Goal: Check status: Check status

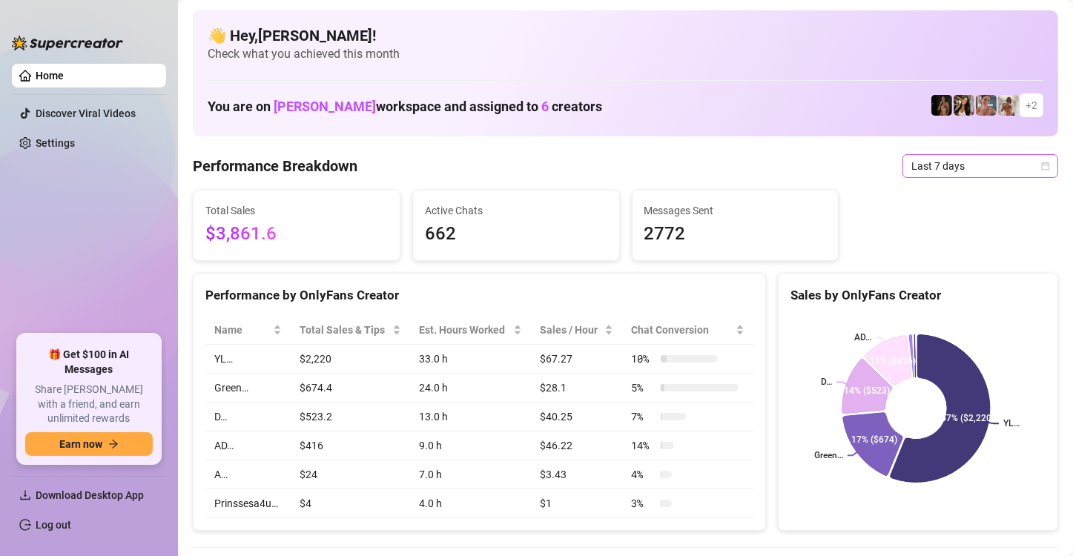
click at [1041, 162] on icon "calendar" at bounding box center [1045, 166] width 9 height 9
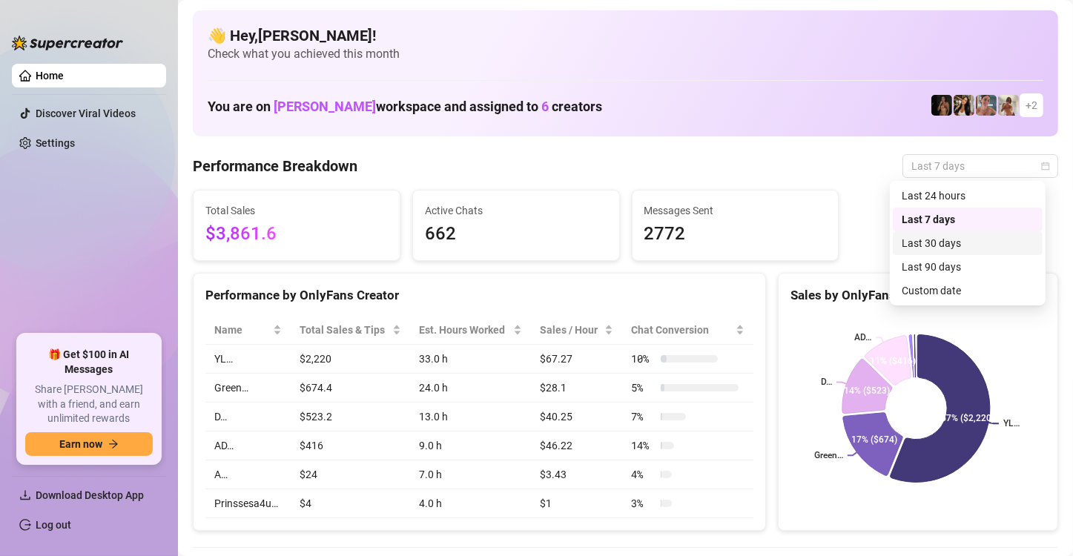
click at [974, 239] on div "Last 30 days" at bounding box center [968, 243] width 132 height 16
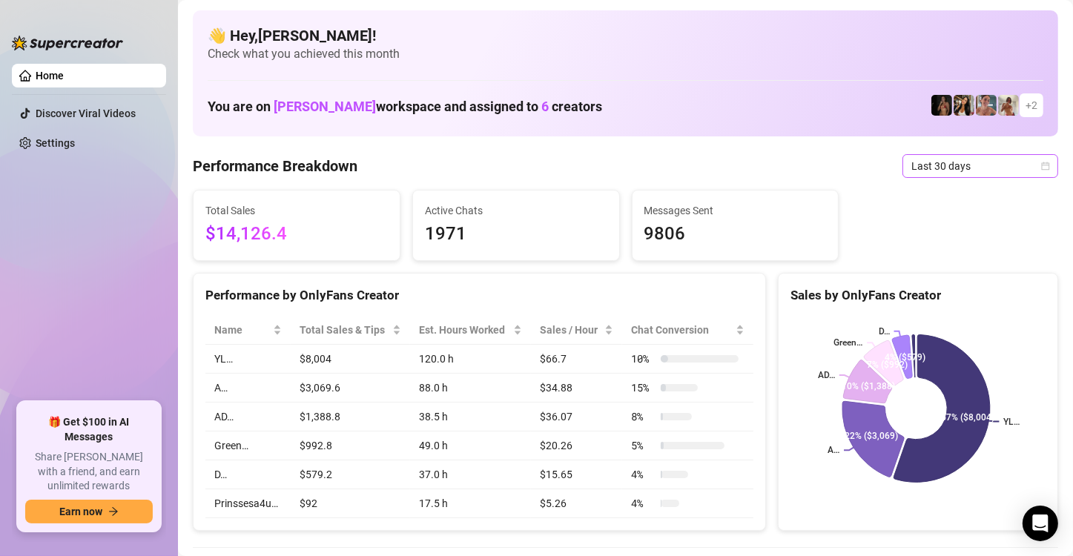
click at [1042, 163] on icon "calendar" at bounding box center [1046, 166] width 8 height 8
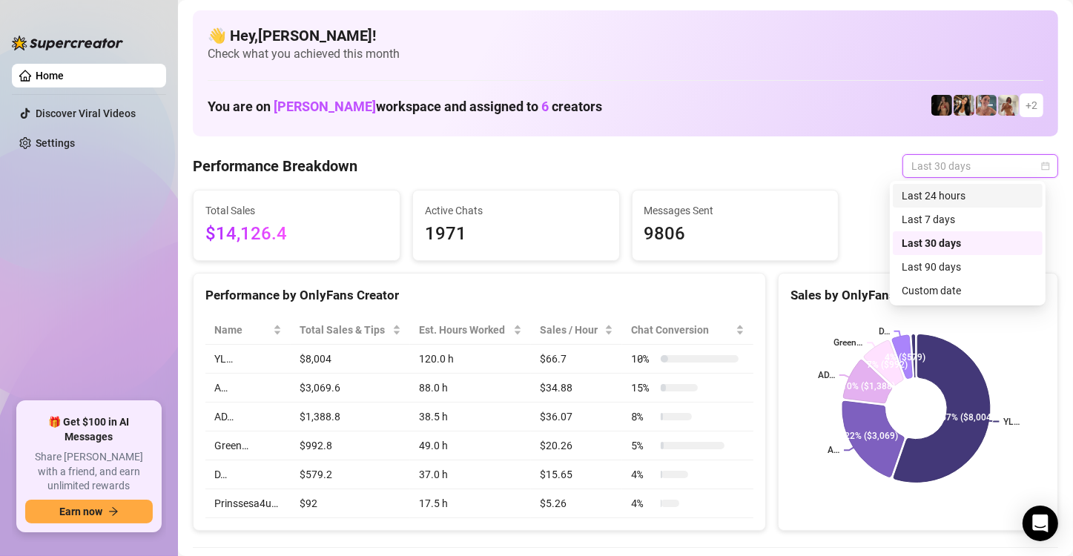
click at [1002, 199] on div "Last 24 hours" at bounding box center [968, 196] width 132 height 16
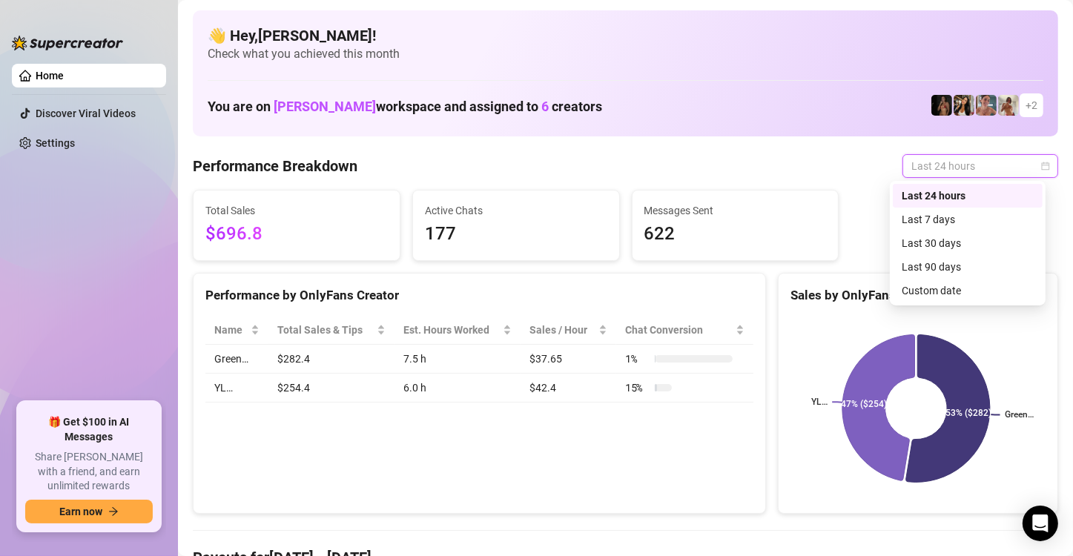
click at [1039, 168] on div "Last 24 hours" at bounding box center [981, 166] width 156 height 24
click at [1024, 296] on div "Custom date" at bounding box center [968, 291] width 132 height 16
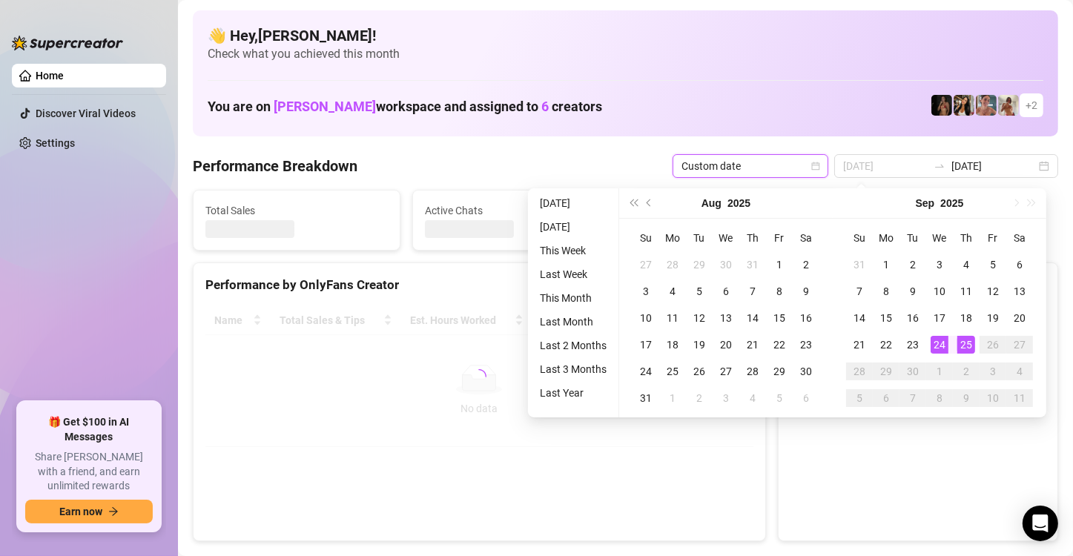
type input "[DATE]"
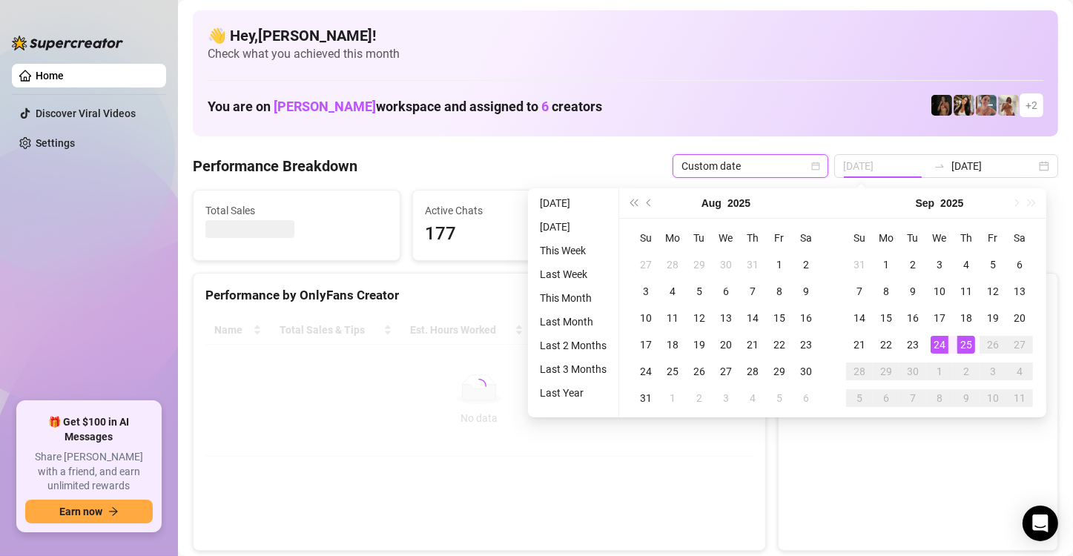
click at [942, 347] on div "24" at bounding box center [940, 345] width 18 height 18
click at [942, 346] on div "24" at bounding box center [940, 345] width 18 height 18
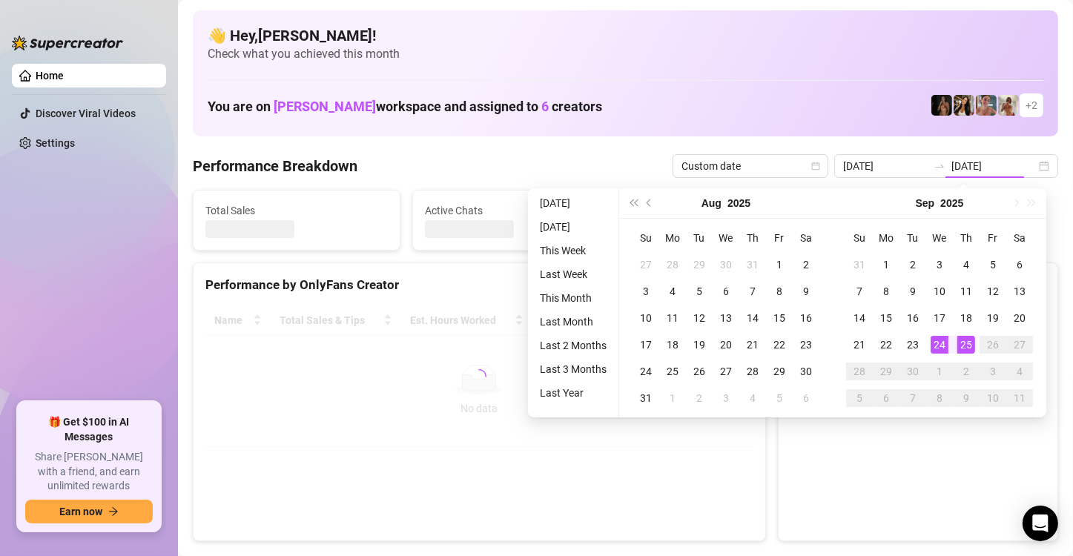
type input "[DATE]"
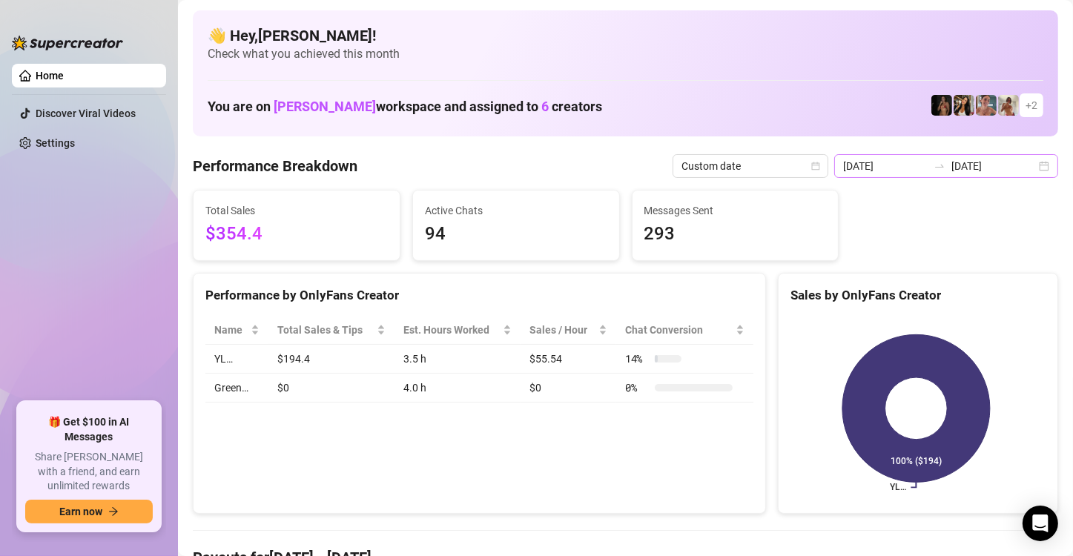
click at [1036, 168] on div "[DATE] [DATE]" at bounding box center [947, 166] width 224 height 24
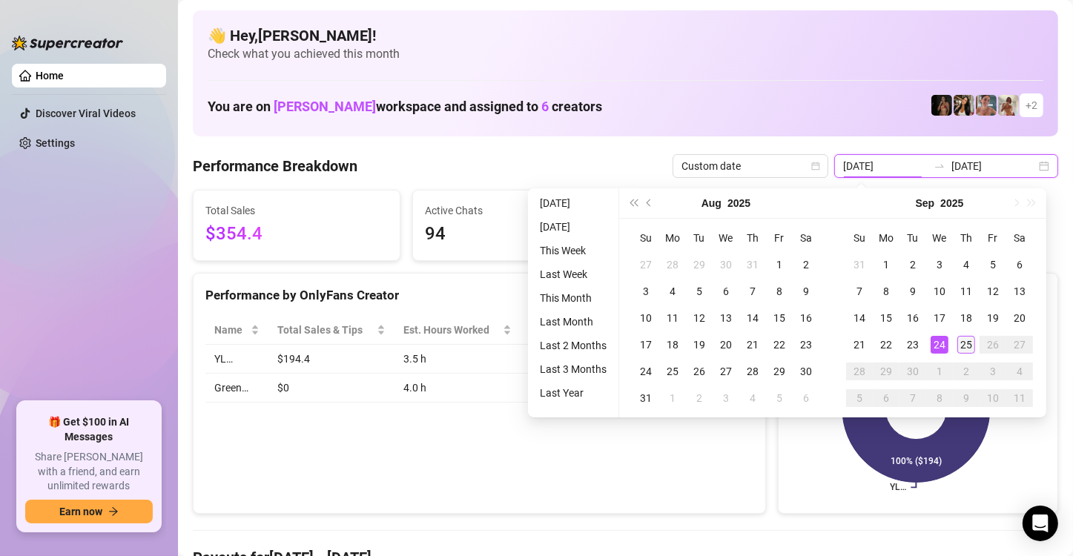
type input "[DATE]"
click at [967, 346] on div "25" at bounding box center [967, 345] width 18 height 18
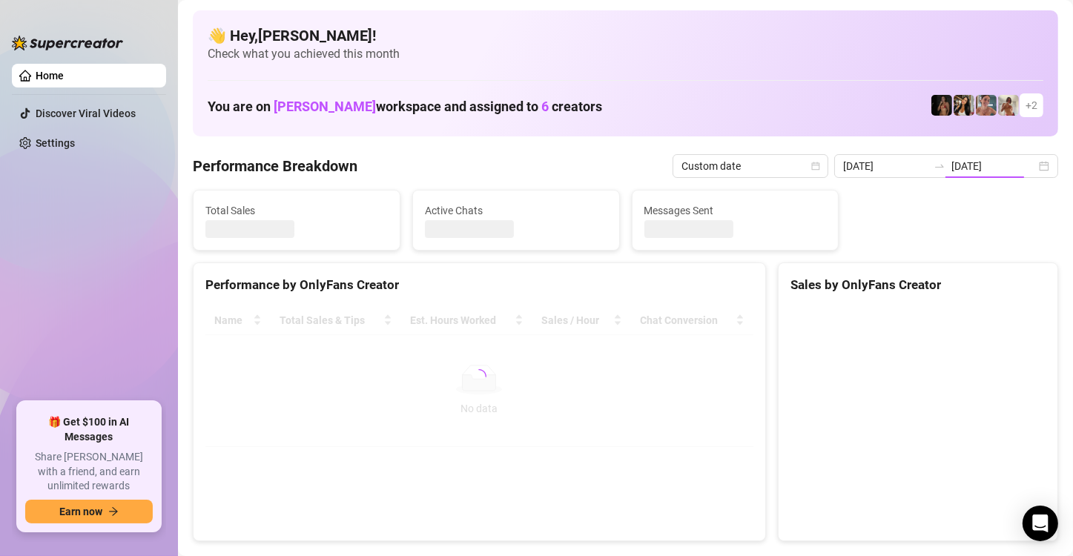
type input "[DATE]"
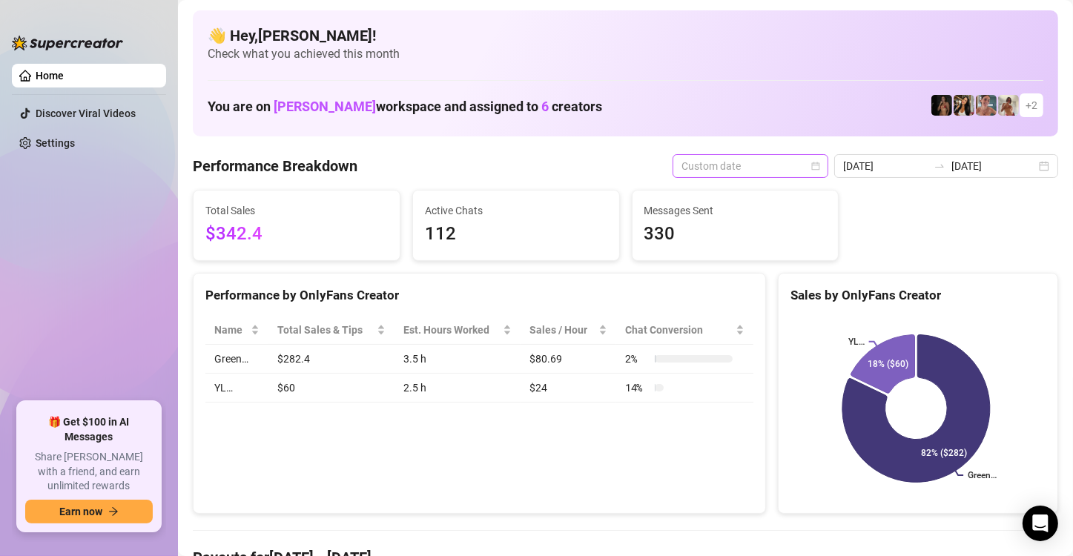
click at [828, 165] on div "Custom date" at bounding box center [751, 166] width 156 height 24
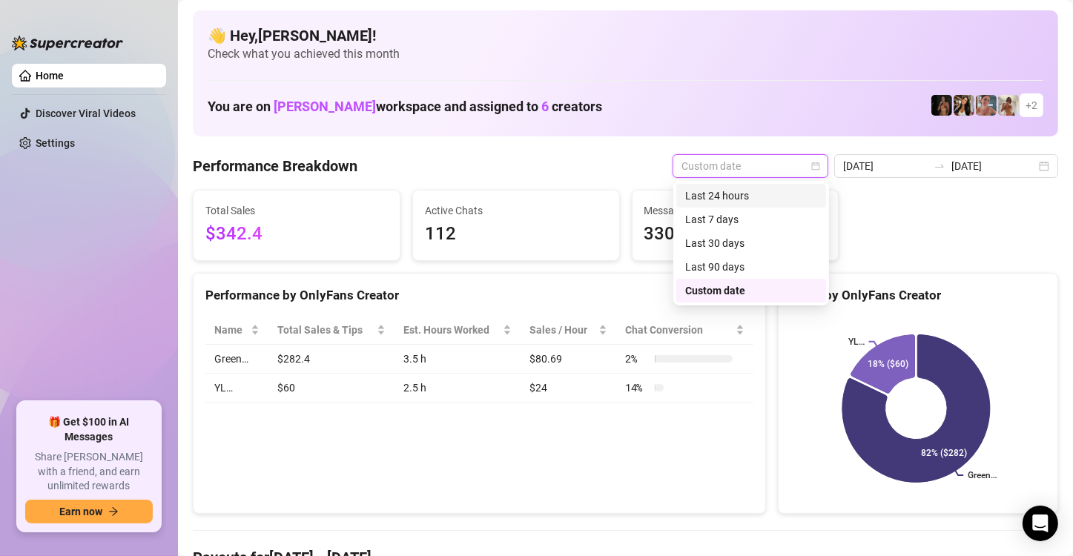
click at [789, 203] on div "Last 24 hours" at bounding box center [751, 196] width 132 height 16
